Goal: Check status: Check status

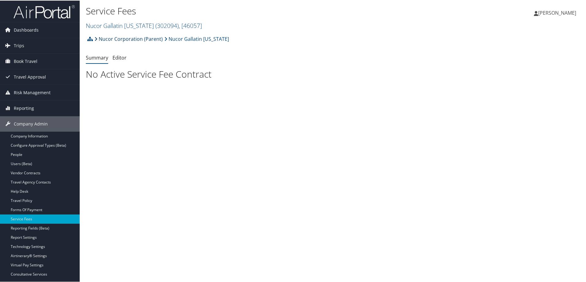
click at [134, 39] on link "Nucor Corporation (Parent)" at bounding box center [128, 38] width 68 height 12
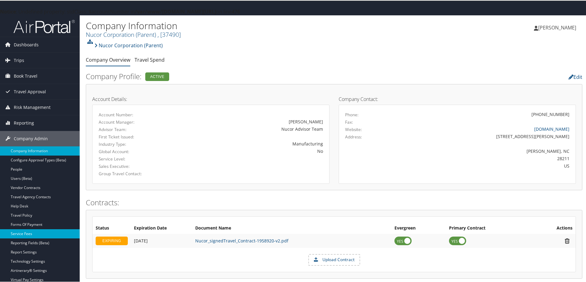
click at [29, 230] on link "Service Fees" at bounding box center [40, 232] width 80 height 9
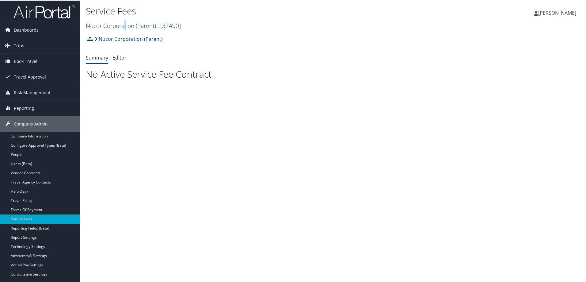
click at [127, 25] on link "Nucor Corporation (Parent) , [ 37490 ]" at bounding box center [133, 25] width 95 height 8
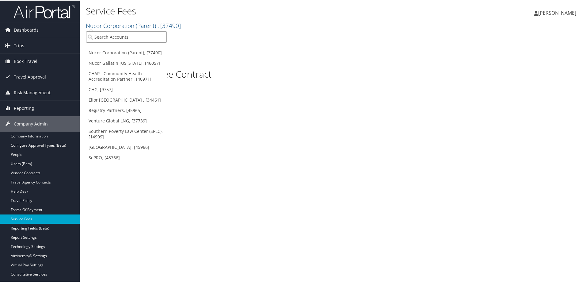
click at [121, 36] on input "search" at bounding box center [126, 36] width 81 height 11
type input "7309"
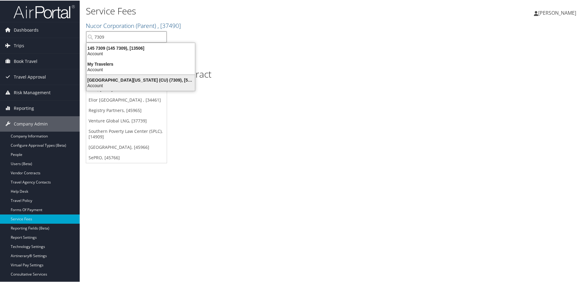
click at [112, 77] on div "University of Colorado (CU) (7309), [5251]" at bounding box center [141, 80] width 116 height 6
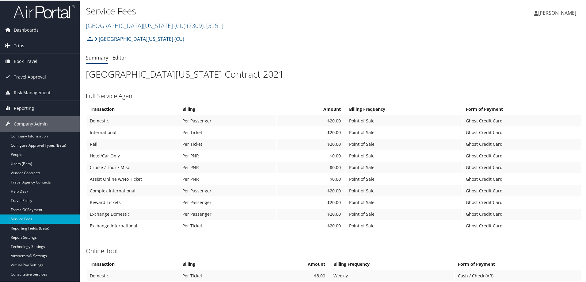
click at [19, 47] on span "Trips" at bounding box center [19, 44] width 10 height 15
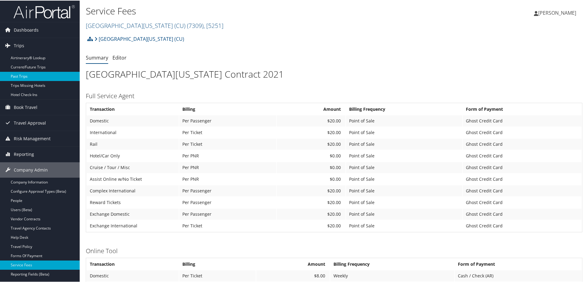
click at [36, 74] on link "Past Trips" at bounding box center [40, 75] width 80 height 9
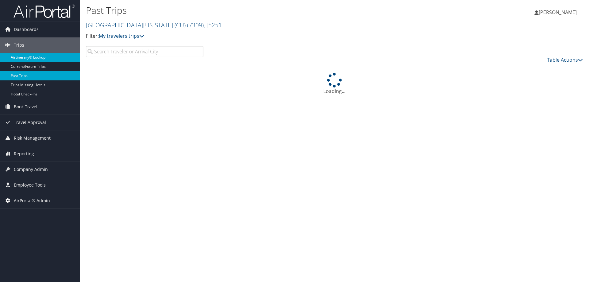
click at [30, 58] on link "Airtinerary® Lookup" at bounding box center [40, 57] width 80 height 9
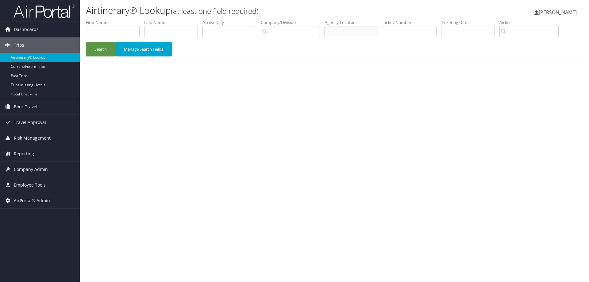
click at [353, 32] on input "text" at bounding box center [351, 31] width 54 height 11
paste input "DK40QX"
type input "DK40QX"
click at [111, 46] on button "Search" at bounding box center [100, 49] width 29 height 14
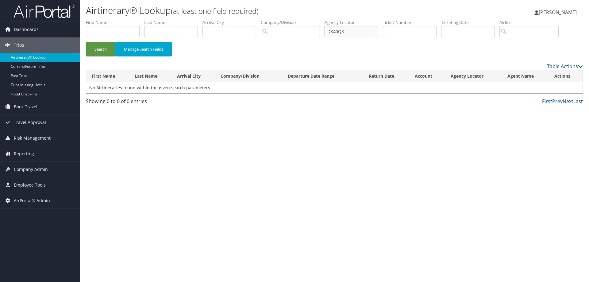
click at [362, 32] on input "DK40QX" at bounding box center [351, 31] width 54 height 11
click at [91, 47] on button "Search" at bounding box center [100, 49] width 29 height 14
click at [23, 76] on link "Past Trips" at bounding box center [40, 75] width 80 height 9
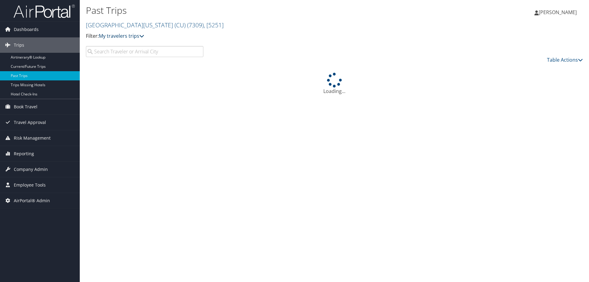
click at [141, 36] on icon at bounding box center [141, 35] width 5 height 5
click at [133, 53] on input "search" at bounding box center [144, 51] width 117 height 11
paste input "DK40QX"
type input "DK40QX"
